Goal: Find specific fact: Find specific fact

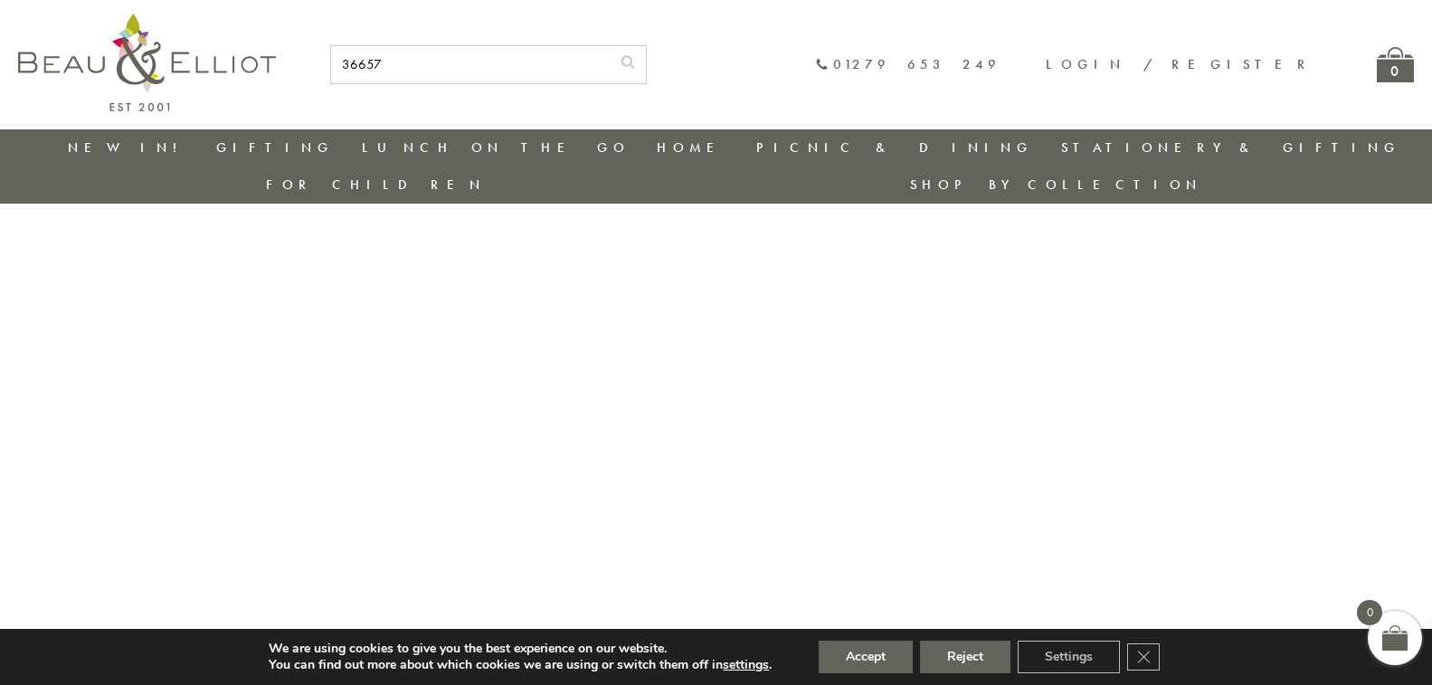
click at [610, 46] on button "submit" at bounding box center [628, 60] width 36 height 29
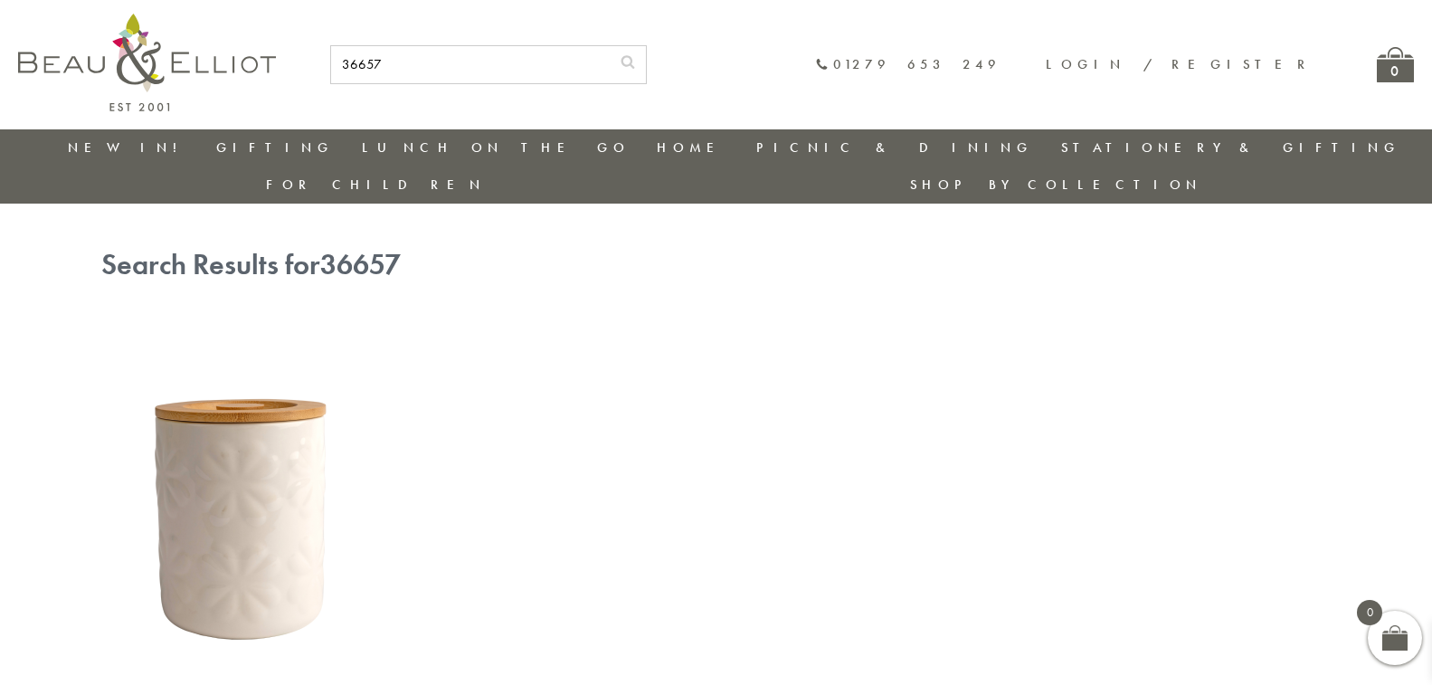
click at [610, 56] on input "36657" at bounding box center [470, 64] width 279 height 37
type input "36656"
click at [610, 46] on button "submit" at bounding box center [628, 60] width 36 height 29
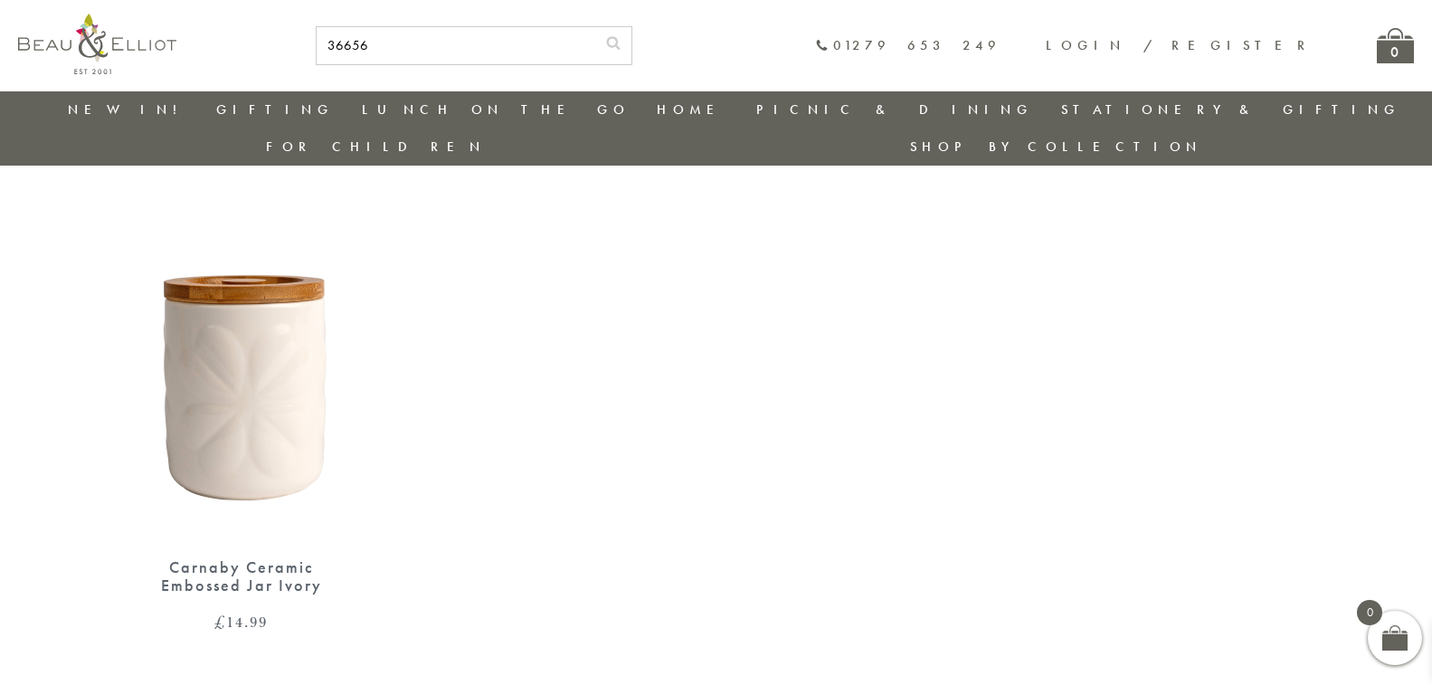
scroll to position [144, 0]
